Goal: Task Accomplishment & Management: Manage account settings

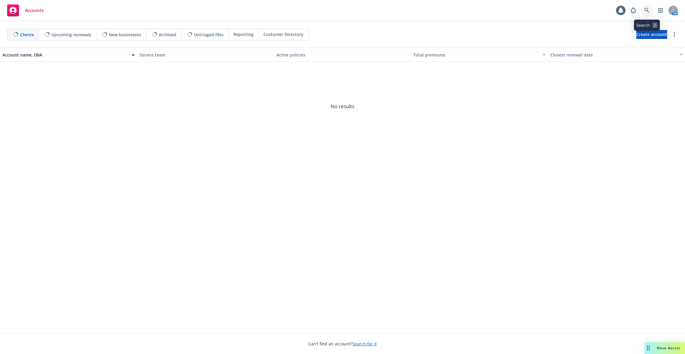
click at [644, 10] on icon at bounding box center [646, 10] width 5 height 5
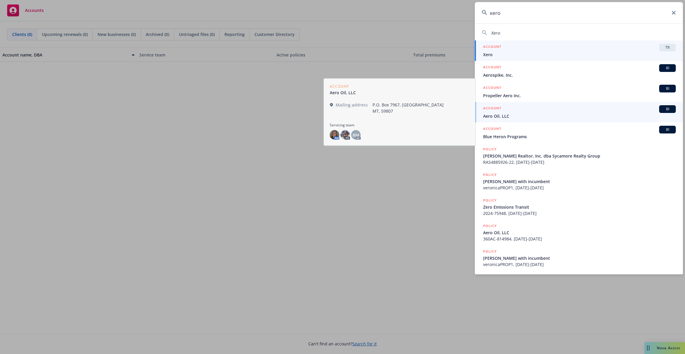
type input "xero"
click at [531, 50] on div "ACCOUNT TR" at bounding box center [579, 48] width 193 height 8
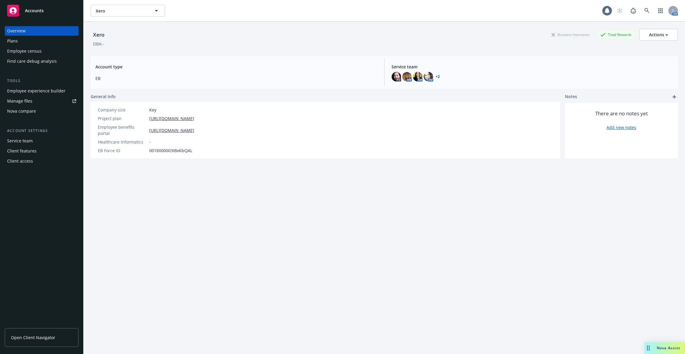
click at [58, 95] on div "Employee experience builder" at bounding box center [36, 91] width 58 height 10
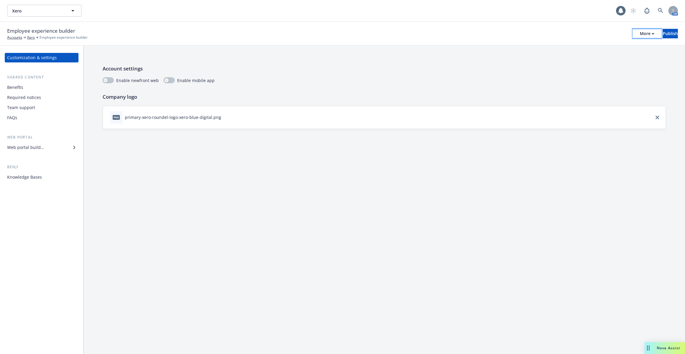
click at [639, 32] on div "More" at bounding box center [646, 33] width 15 height 9
click at [615, 59] on link "Copy portal link" at bounding box center [598, 59] width 88 height 12
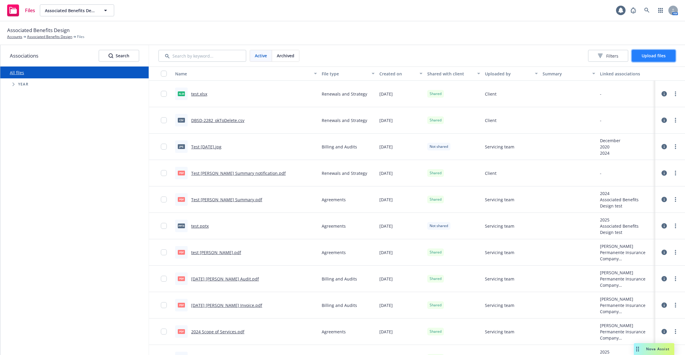
click at [662, 57] on span "Upload files" at bounding box center [653, 56] width 24 height 6
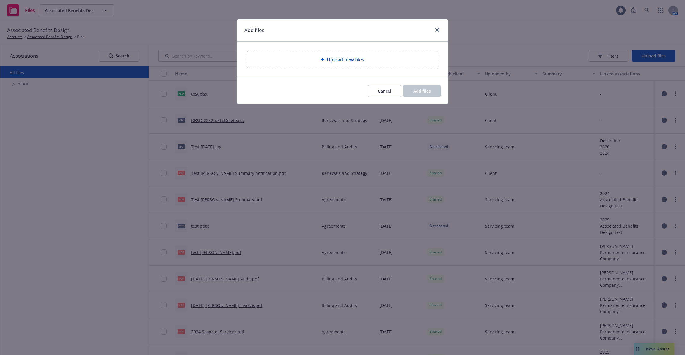
click at [341, 62] on span "Upload new files" at bounding box center [345, 59] width 37 height 7
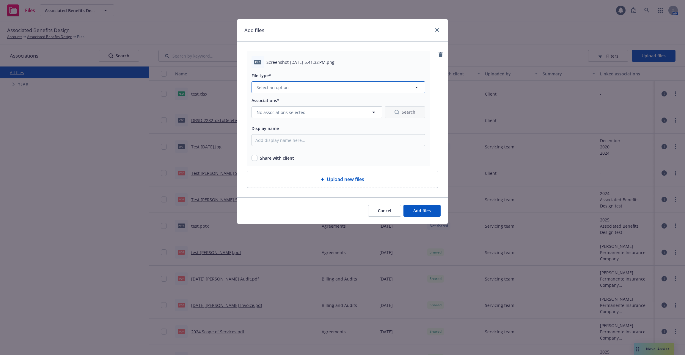
click at [320, 88] on button "Select an option" at bounding box center [338, 87] width 174 height 12
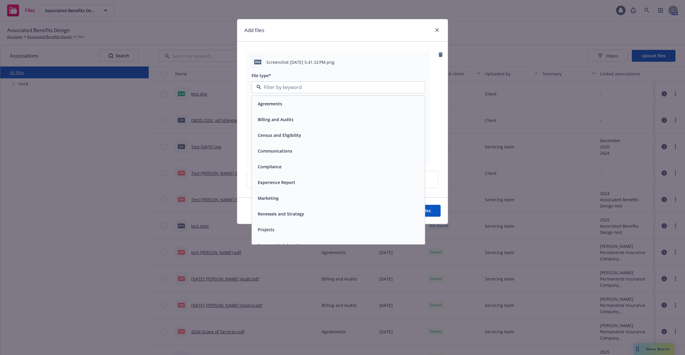
scroll to position [9, 0]
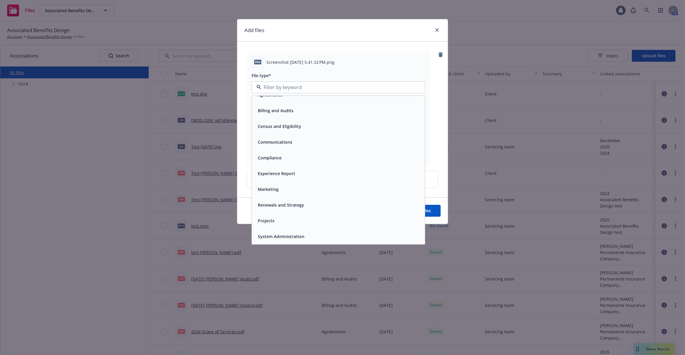
click at [289, 172] on span "Experience Report" at bounding box center [276, 174] width 37 height 6
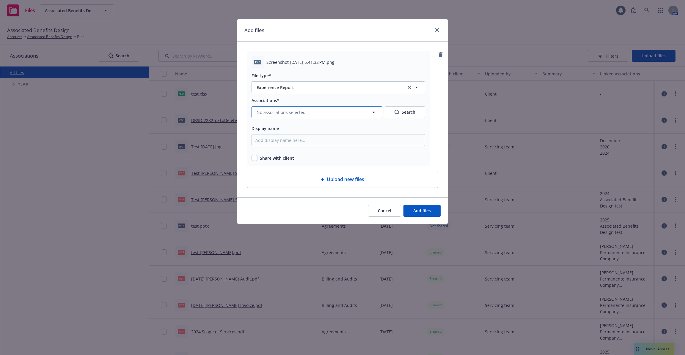
click at [374, 111] on icon "button" at bounding box center [373, 112] width 7 height 7
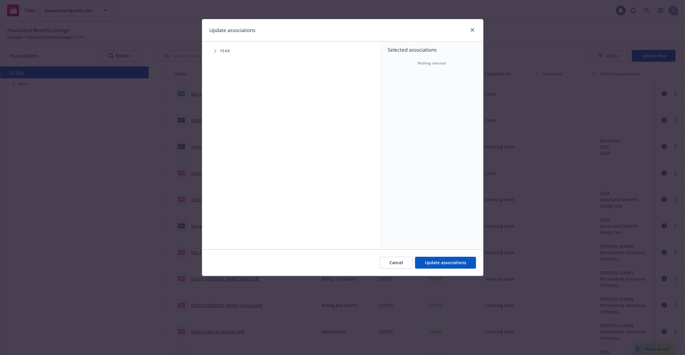
click at [216, 52] on icon "Tree Example" at bounding box center [215, 51] width 2 height 4
click at [231, 133] on input "Tree Example" at bounding box center [230, 133] width 6 height 6
checkbox input "true"
click at [451, 263] on span "Update associations" at bounding box center [445, 263] width 41 height 6
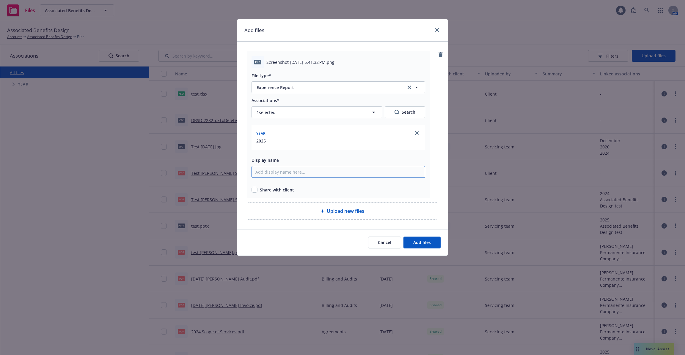
click at [290, 176] on input "Display name" at bounding box center [338, 172] width 174 height 12
drag, startPoint x: 264, startPoint y: 60, endPoint x: 271, endPoint y: 61, distance: 7.7
click at [271, 61] on div "png Screenshot [DATE] 5.41.32 PM.png" at bounding box center [338, 62] width 174 height 12
click at [268, 61] on span "Screenshot [DATE] 5.41.32 PM.png" at bounding box center [300, 62] width 68 height 6
drag, startPoint x: 266, startPoint y: 61, endPoint x: 347, endPoint y: 61, distance: 81.1
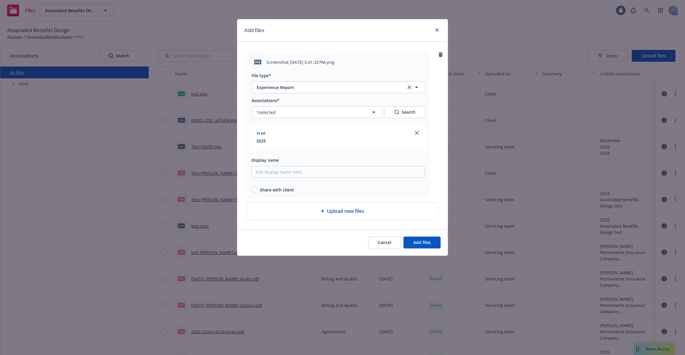
click at [347, 61] on div "Screenshot [DATE] 5.41.32 PM.png" at bounding box center [345, 62] width 159 height 6
click at [334, 61] on span "Screenshot [DATE] 5.41.32 PM.png" at bounding box center [300, 62] width 68 height 6
drag, startPoint x: 338, startPoint y: 62, endPoint x: 279, endPoint y: 63, distance: 58.9
click at [259, 64] on div "png Screenshot [DATE] 5.41.32 PM.png" at bounding box center [338, 62] width 174 height 12
click at [290, 62] on span "Screenshot [DATE] 5.41.32 PM.png" at bounding box center [300, 62] width 68 height 6
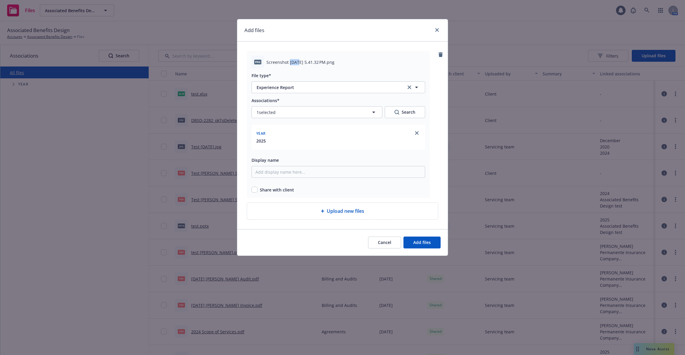
click at [290, 62] on span "Screenshot [DATE] 5.41.32 PM.png" at bounding box center [300, 62] width 68 height 6
click at [290, 169] on input "Display name" at bounding box center [338, 172] width 174 height 12
type input "Experience Report 2025 Plaid"
click at [309, 189] on div "Share with client" at bounding box center [338, 190] width 174 height 6
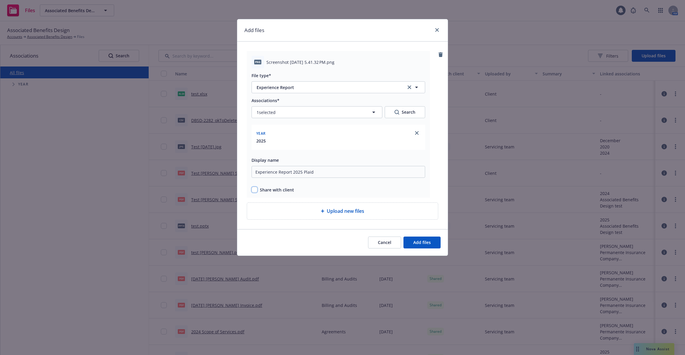
click at [257, 190] on input "checkbox" at bounding box center [254, 190] width 6 height 6
checkbox input "true"
click at [423, 245] on button "Add files" at bounding box center [421, 243] width 37 height 12
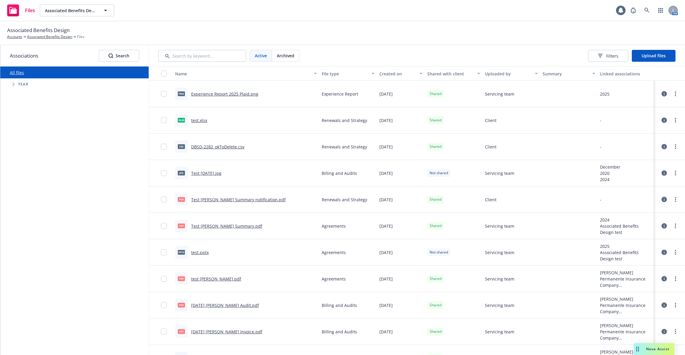
click at [11, 84] on span "Tree Example" at bounding box center [14, 85] width 10 height 10
